Goal: Information Seeking & Learning: Check status

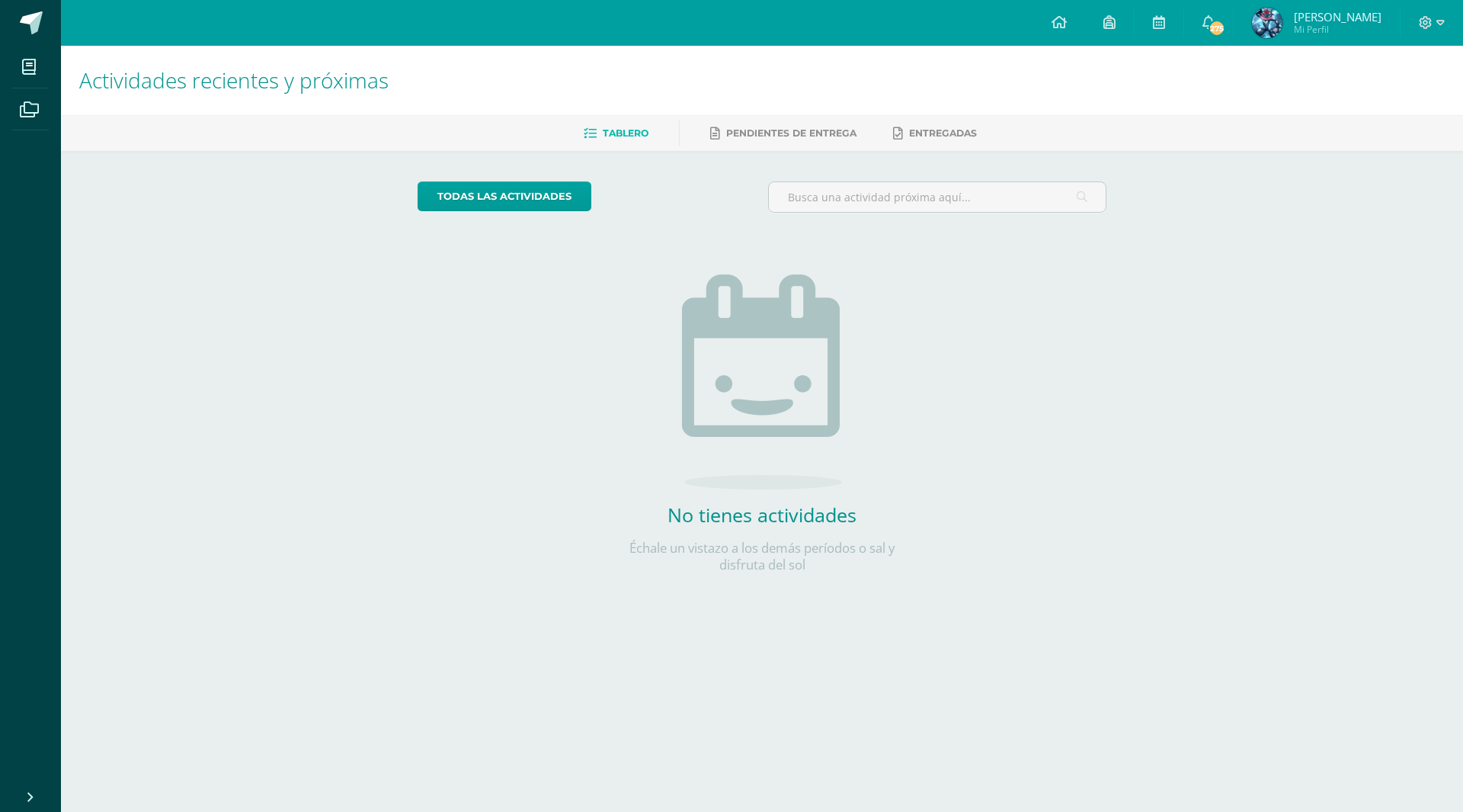
click at [1351, 26] on span "Mi Perfil" at bounding box center [1338, 29] width 88 height 13
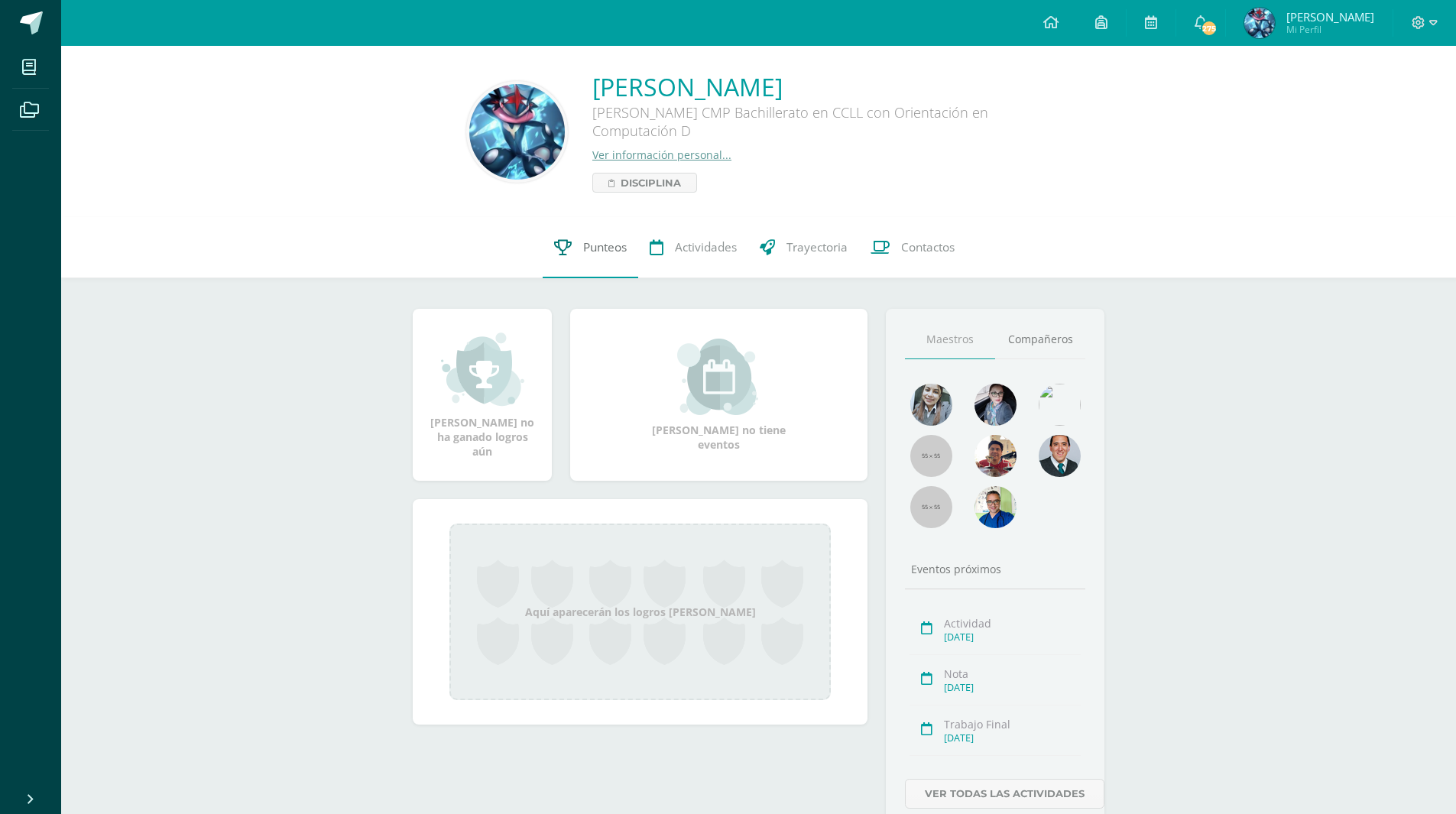
click at [587, 249] on span "Punteos" at bounding box center [604, 247] width 43 height 16
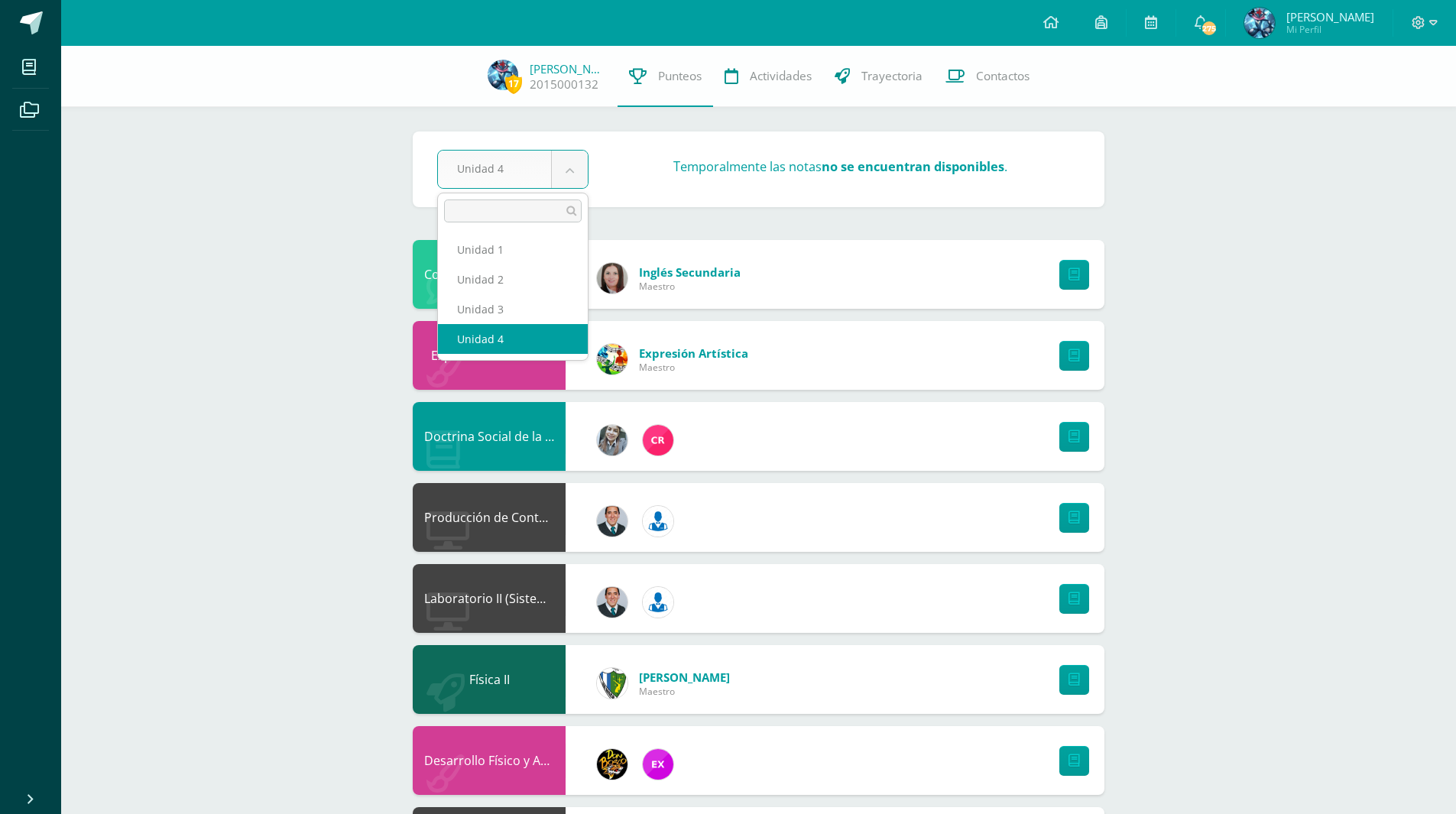
select select "Unidad 3"
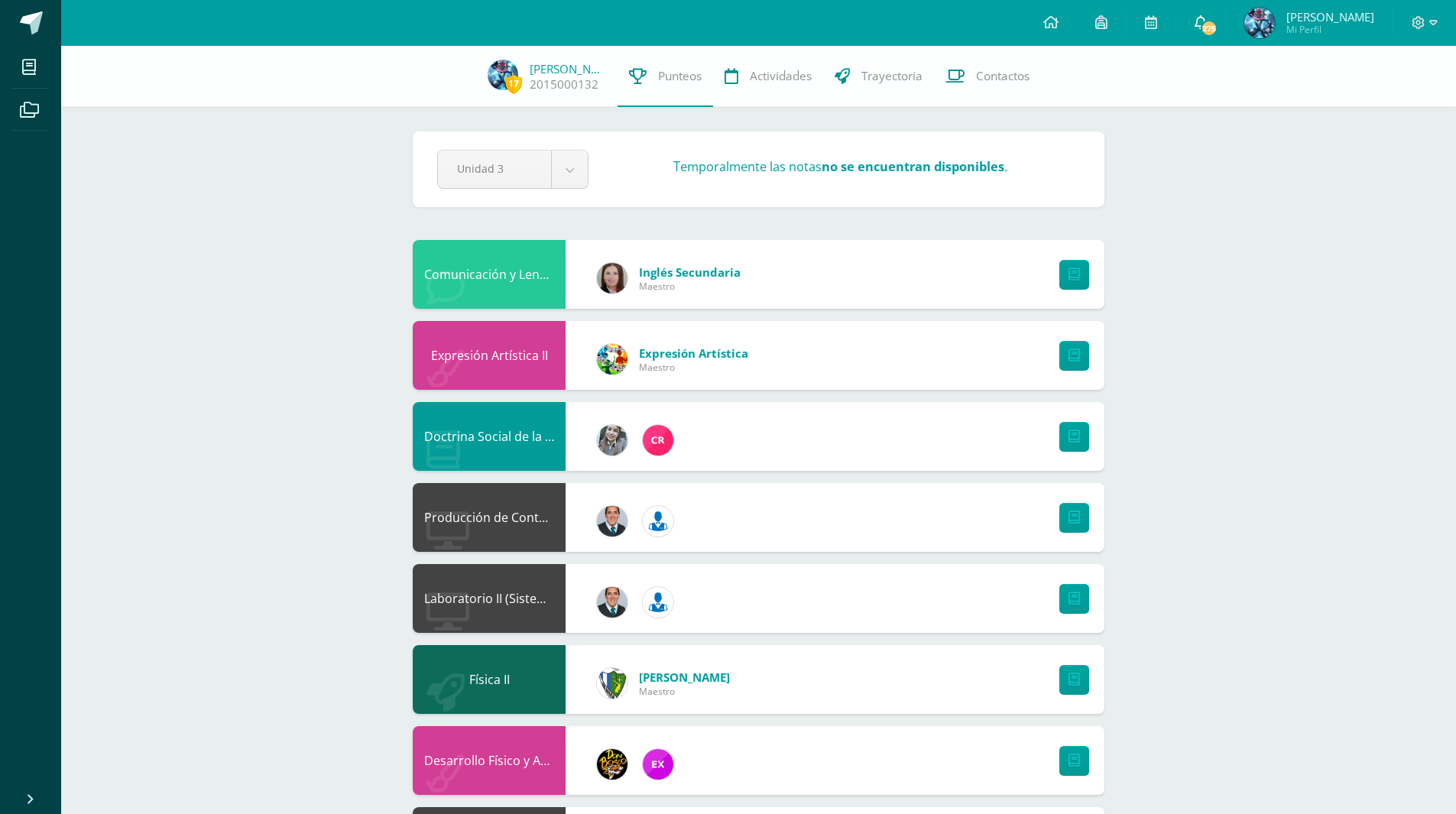
click at [1226, 26] on link "275" at bounding box center [1200, 23] width 49 height 46
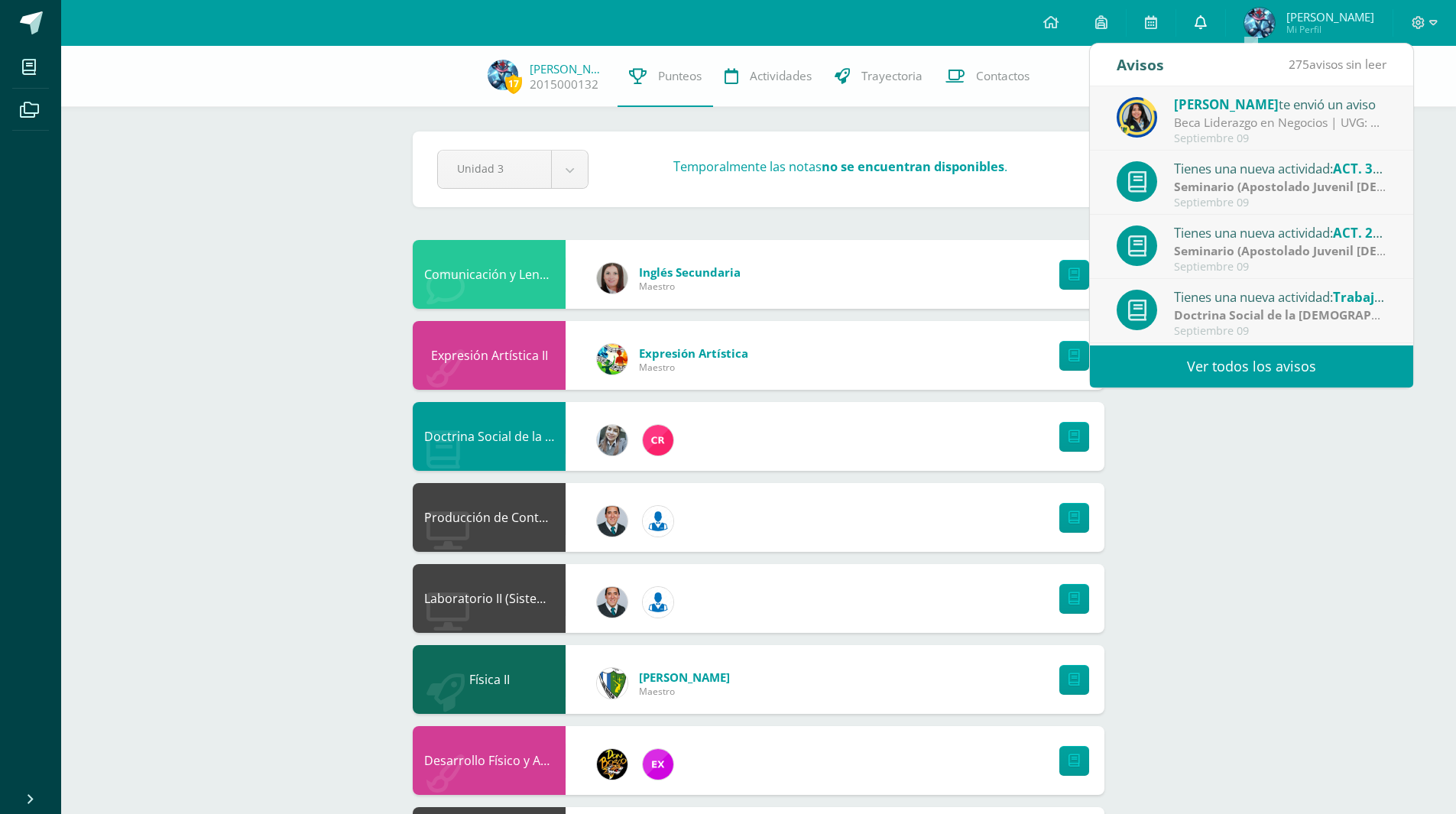
click at [1226, 26] on link "0" at bounding box center [1200, 23] width 49 height 46
